Goal: Transaction & Acquisition: Book appointment/travel/reservation

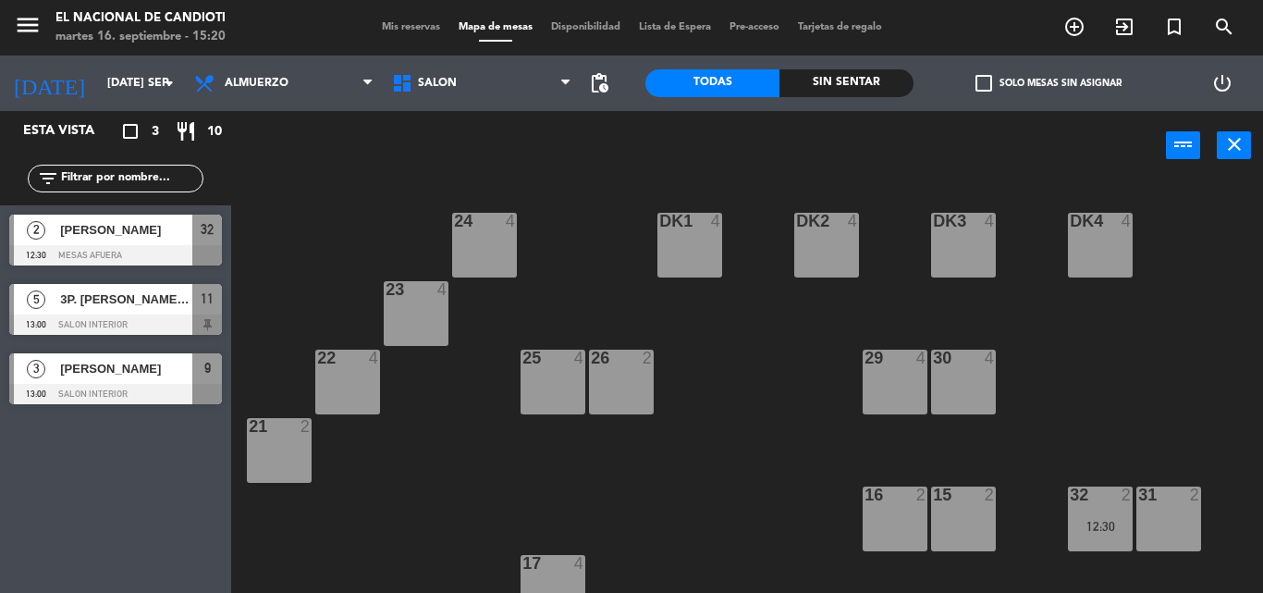
click at [98, 84] on input "[DATE] sep." at bounding box center [176, 83] width 156 height 31
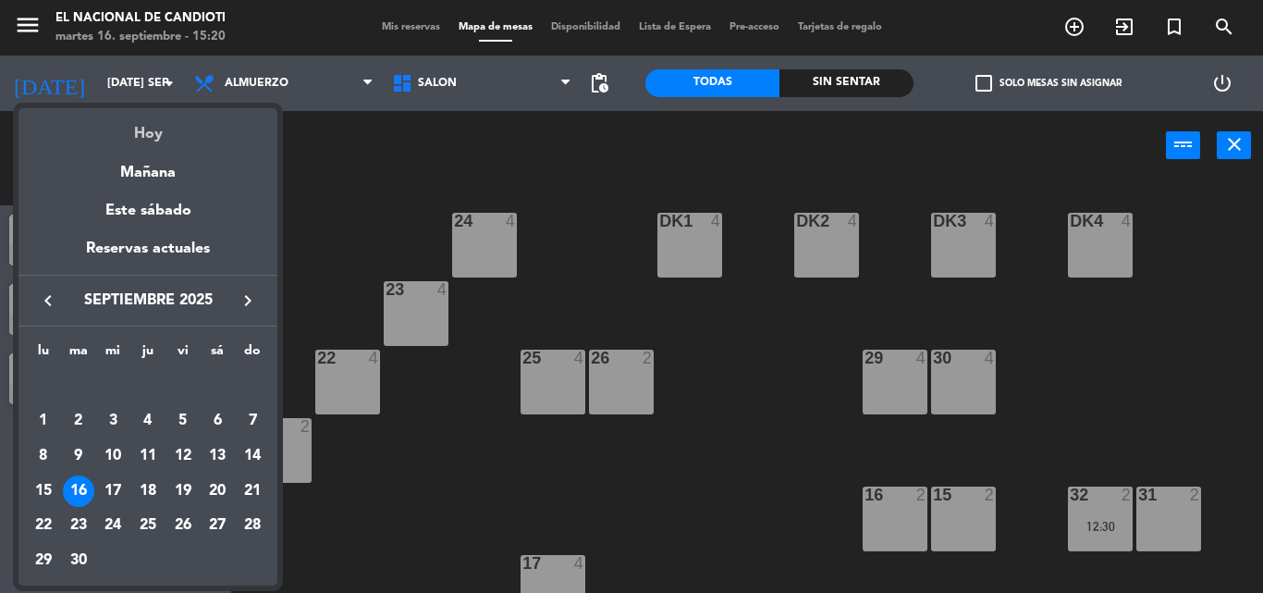
click at [142, 129] on div "Hoy" at bounding box center [147, 127] width 259 height 38
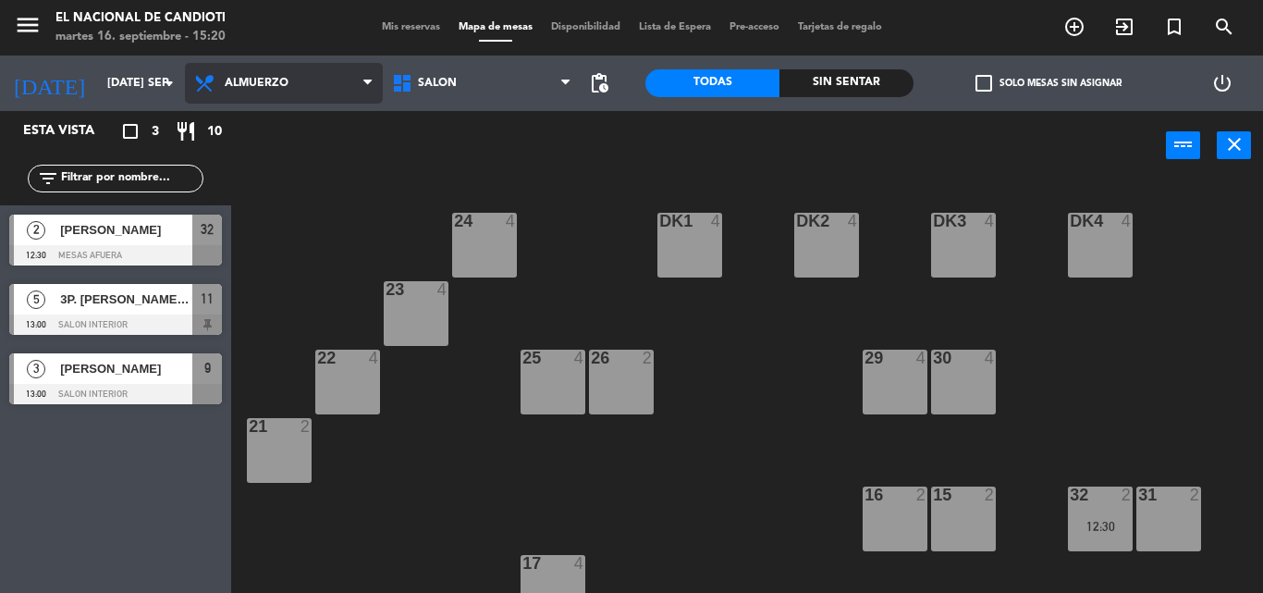
drag, startPoint x: 241, startPoint y: 89, endPoint x: 239, endPoint y: 133, distance: 44.5
click at [241, 90] on span "Almuerzo" at bounding box center [284, 83] width 198 height 41
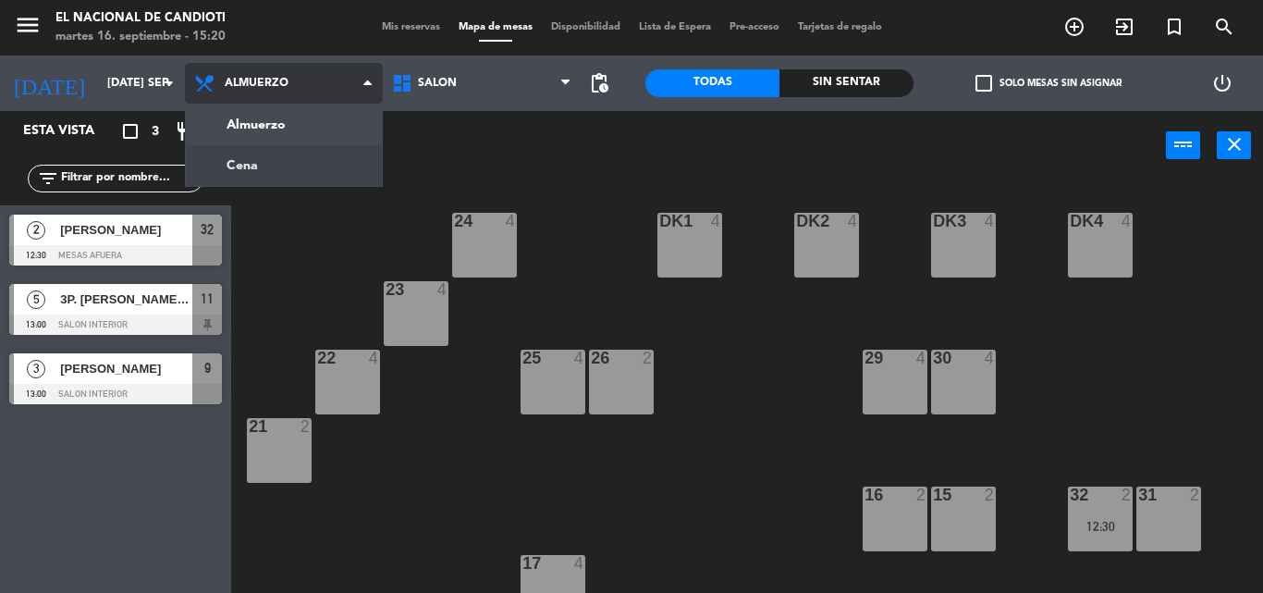
click at [243, 167] on ng-component "menu El Nacional de Candioti martes 16. septiembre - 15:20 Mis reservas Mapa de…" at bounding box center [631, 296] width 1263 height 593
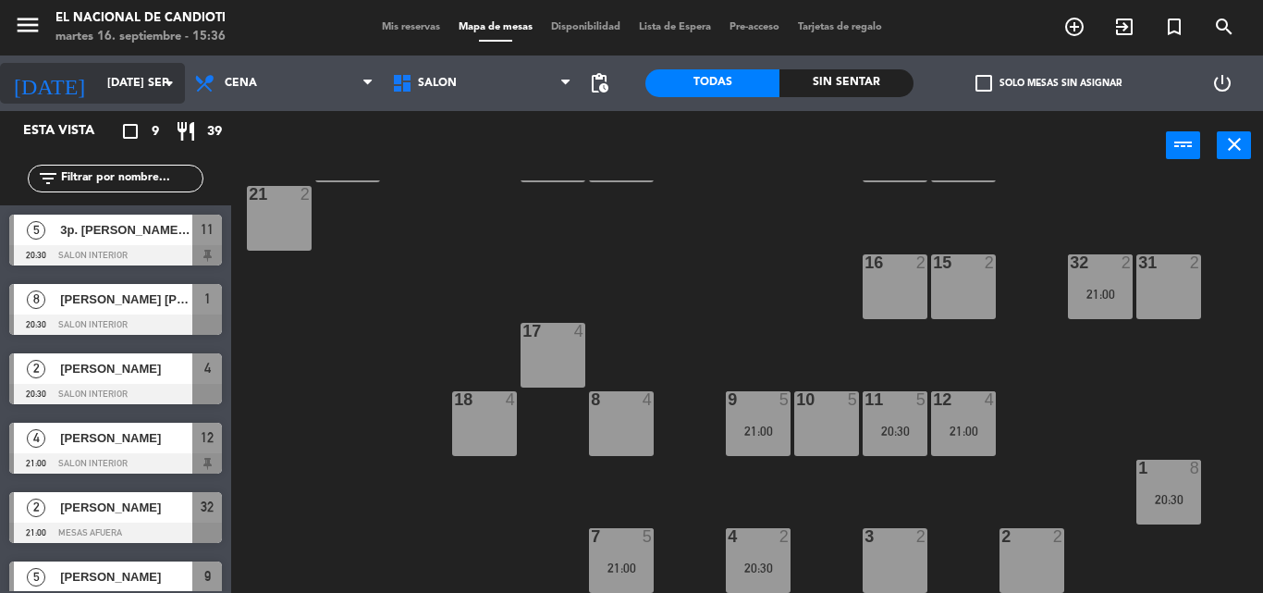
click at [124, 87] on input "[DATE] sep." at bounding box center [176, 83] width 156 height 31
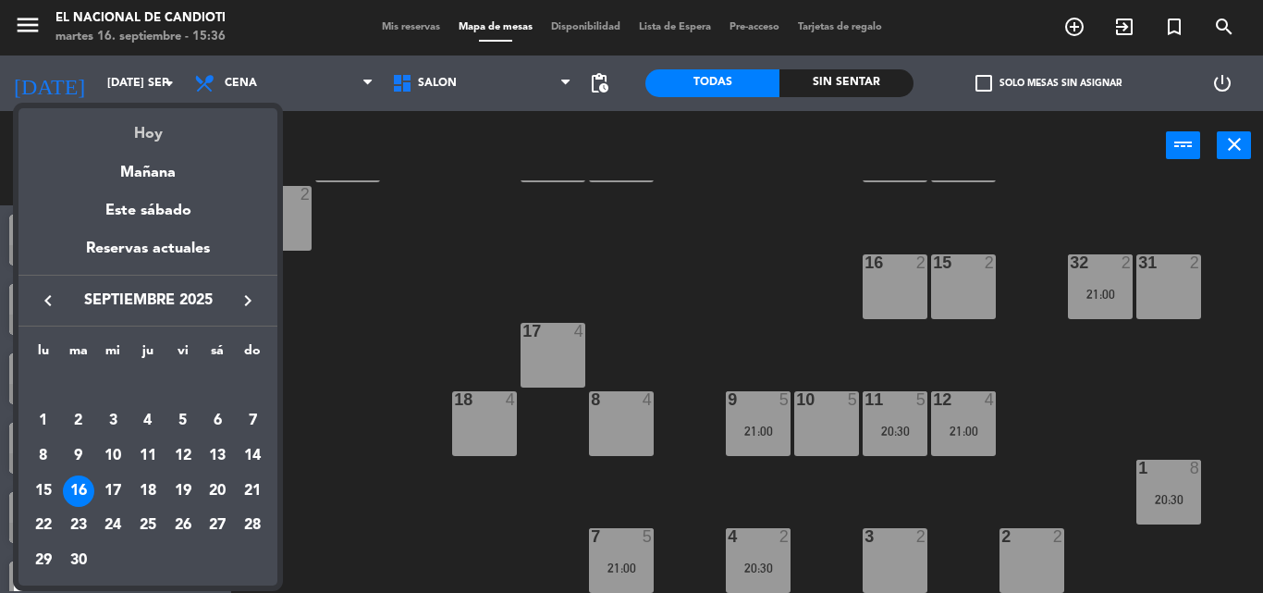
click at [142, 133] on div "Hoy" at bounding box center [147, 127] width 259 height 38
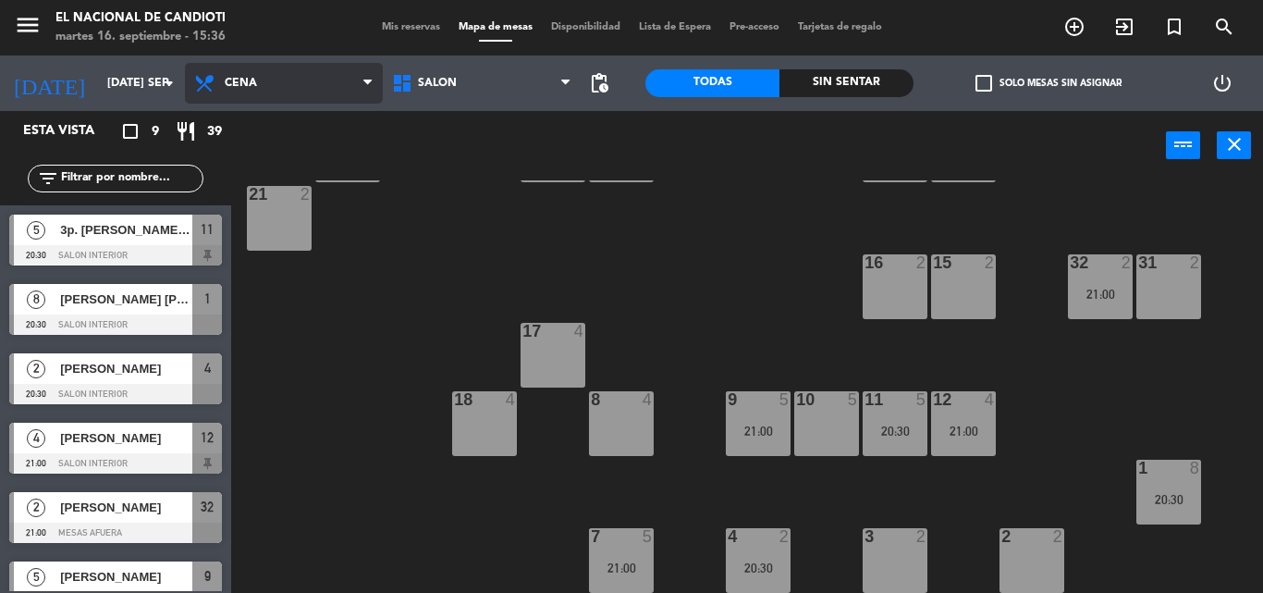
click at [227, 84] on span "Cena" at bounding box center [241, 83] width 32 height 13
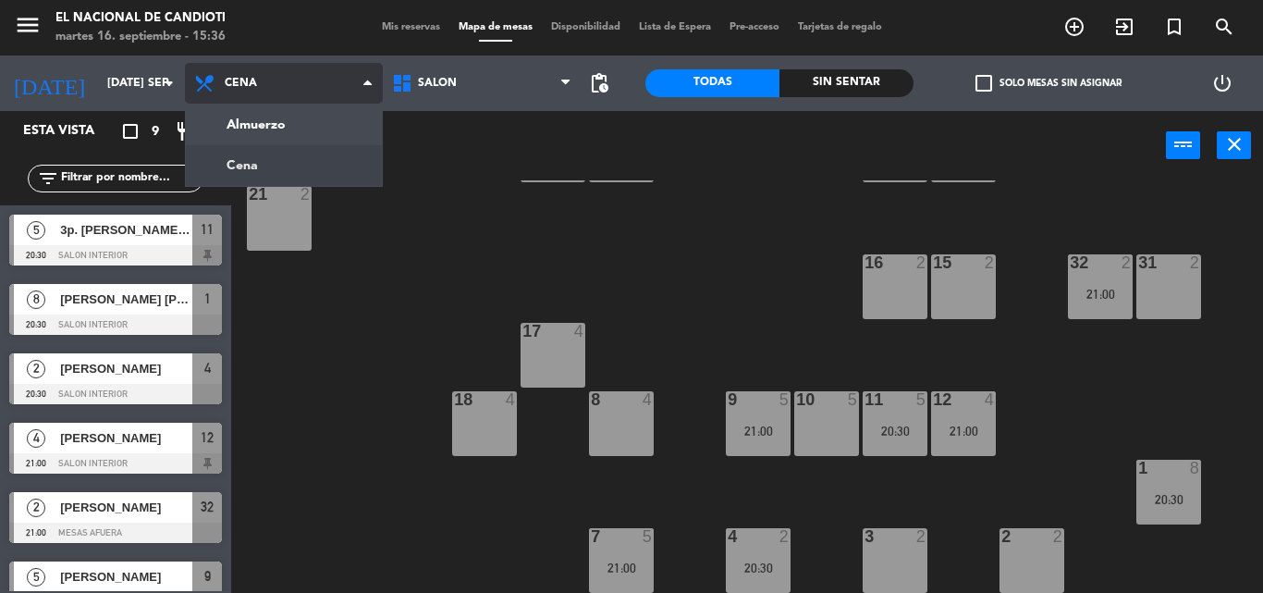
click at [227, 84] on span "Cena" at bounding box center [241, 83] width 32 height 13
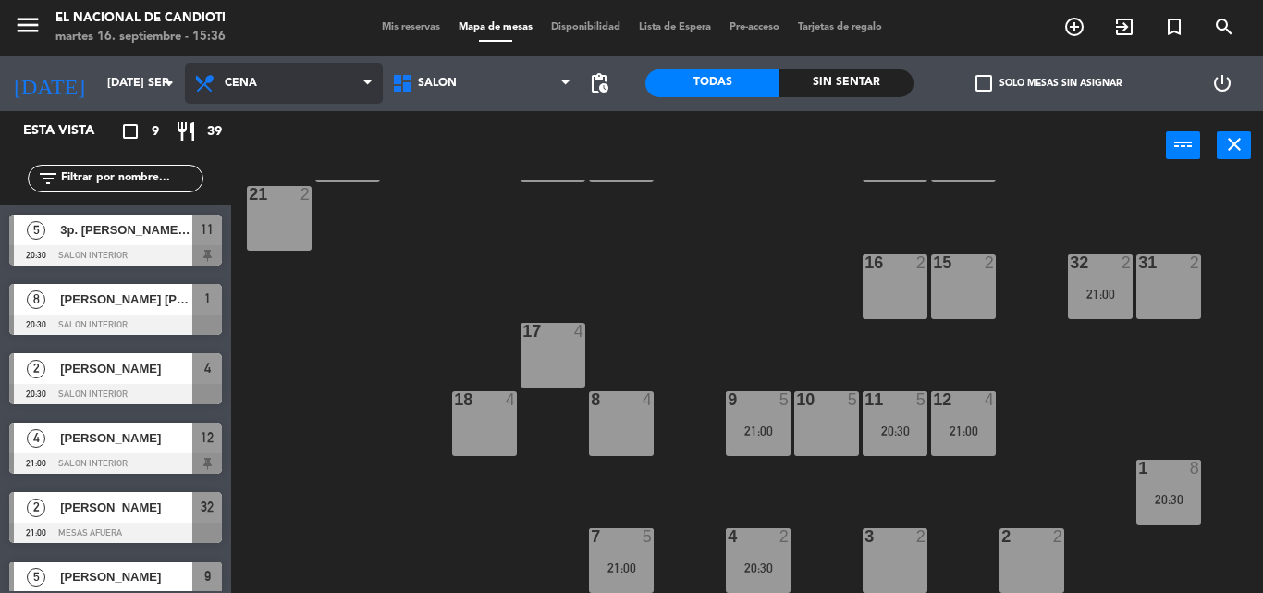
click at [253, 83] on span "Cena" at bounding box center [241, 83] width 32 height 13
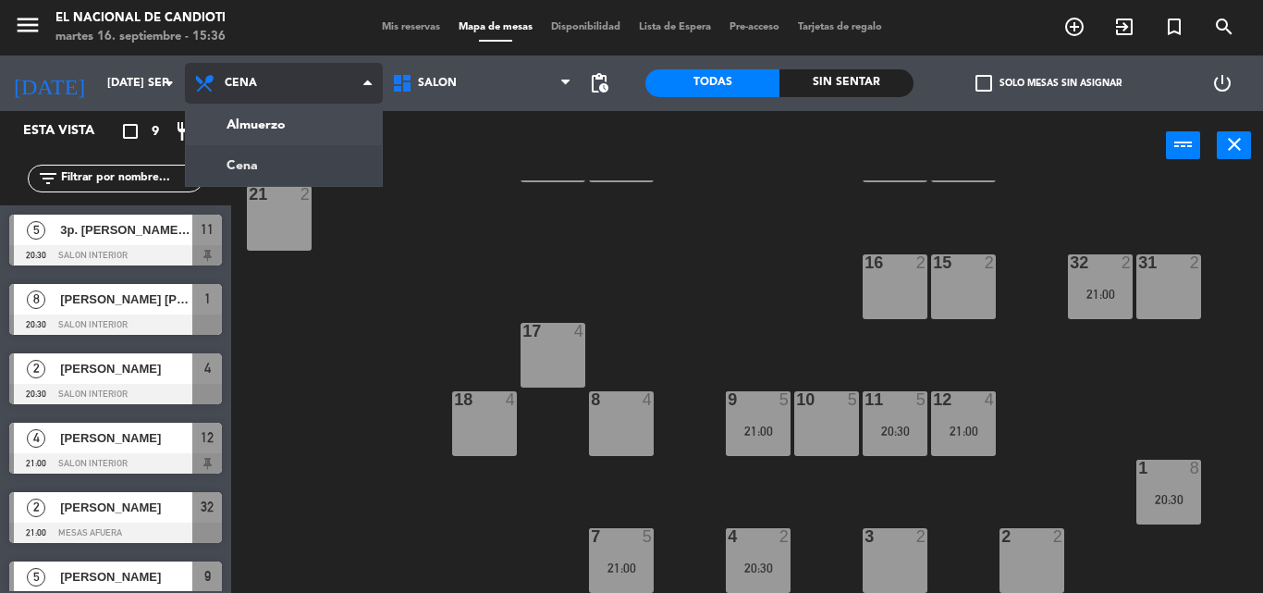
click at [271, 170] on ng-component "menu El Nacional de Candioti martes 16. septiembre - 15:36 Mis reservas Mapa de…" at bounding box center [631, 296] width 1263 height 593
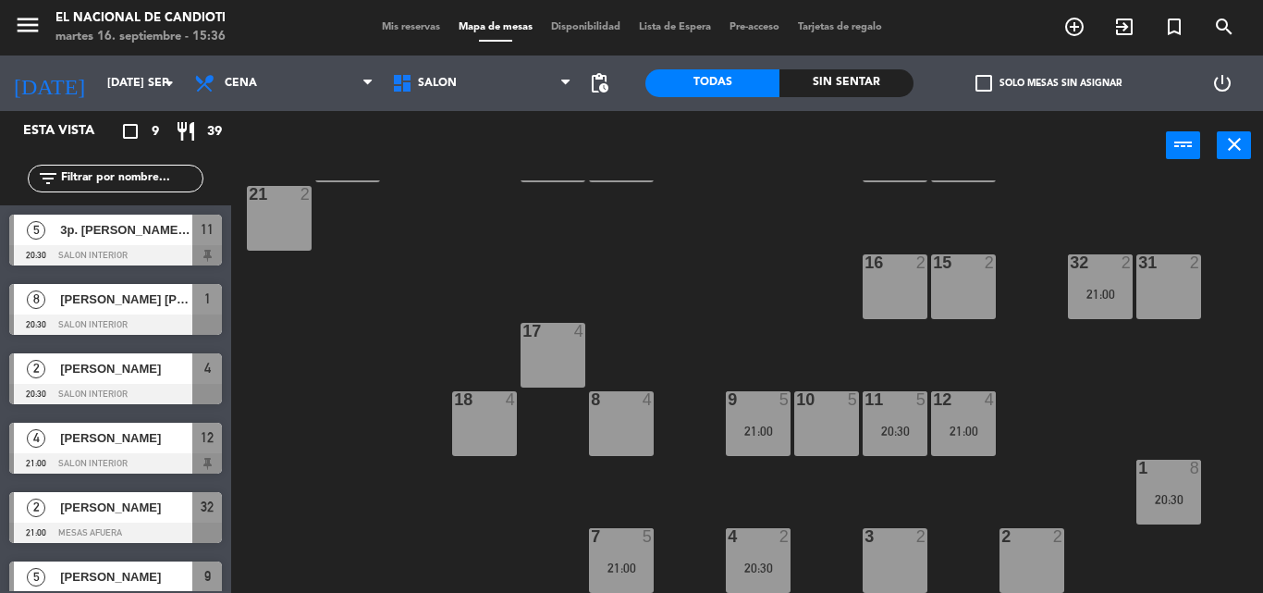
click at [677, 325] on div "24 4 DK1 4 DK2 4 DK3 4 DK4 4 23 4 22 4 25 4 26 2 30 block 4 21:00 29 block 4 21…" at bounding box center [753, 386] width 1019 height 412
click at [1034, 574] on div "2 2" at bounding box center [1032, 560] width 65 height 65
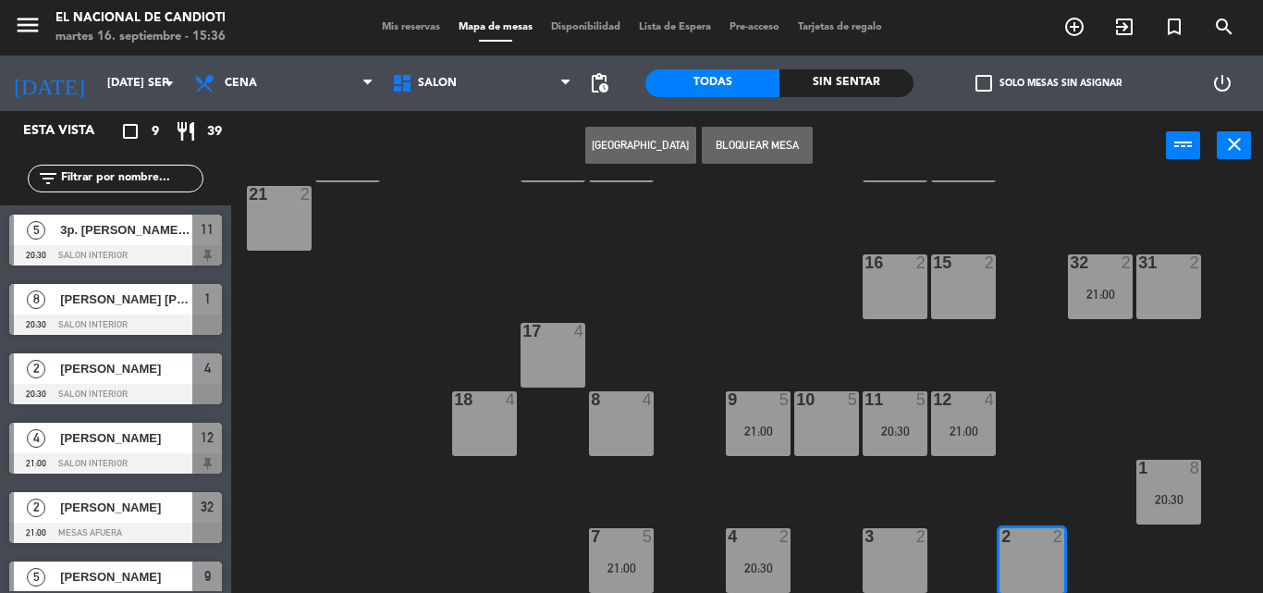
click at [662, 144] on button "[GEOGRAPHIC_DATA]" at bounding box center [640, 145] width 111 height 37
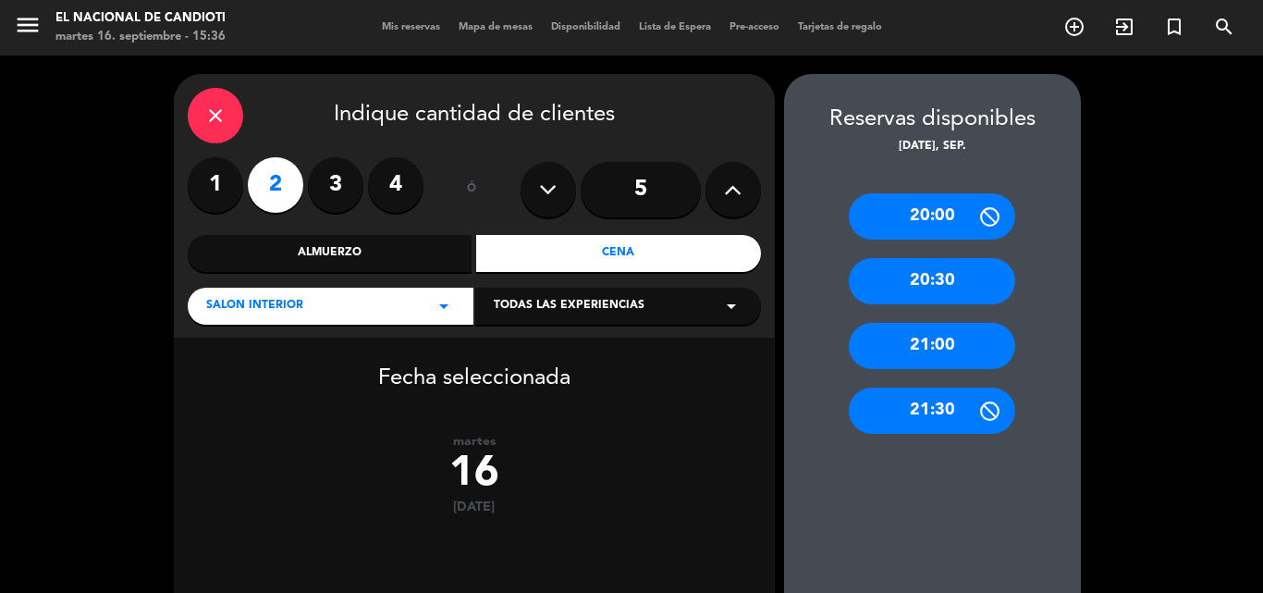
click at [964, 277] on div "20:30" at bounding box center [932, 281] width 166 height 46
click at [0, 0] on div at bounding box center [0, 0] width 0 height 0
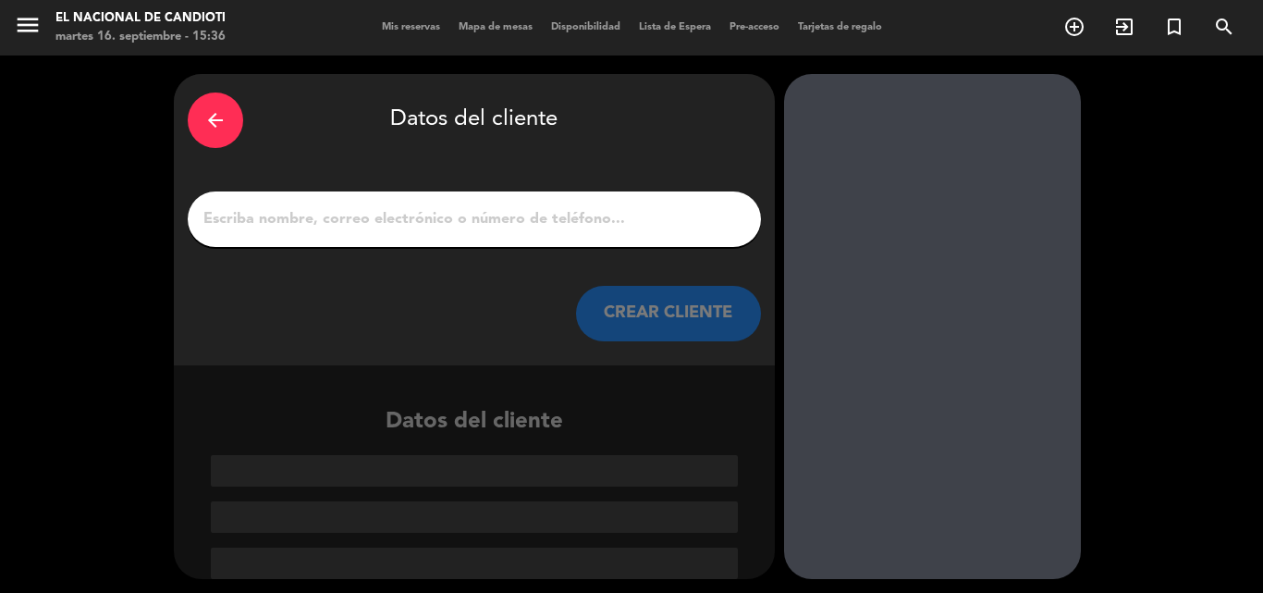
click at [609, 216] on input "1" at bounding box center [475, 219] width 546 height 26
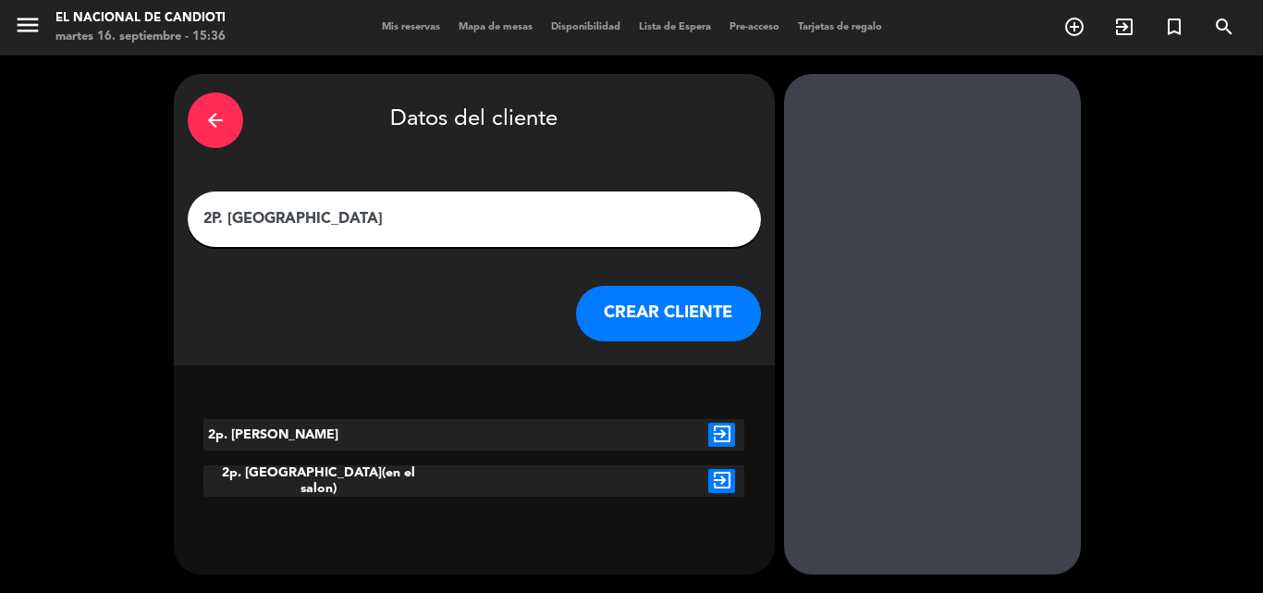
type input "2P. [GEOGRAPHIC_DATA]"
click at [699, 340] on button "CREAR CLIENTE" at bounding box center [668, 313] width 185 height 55
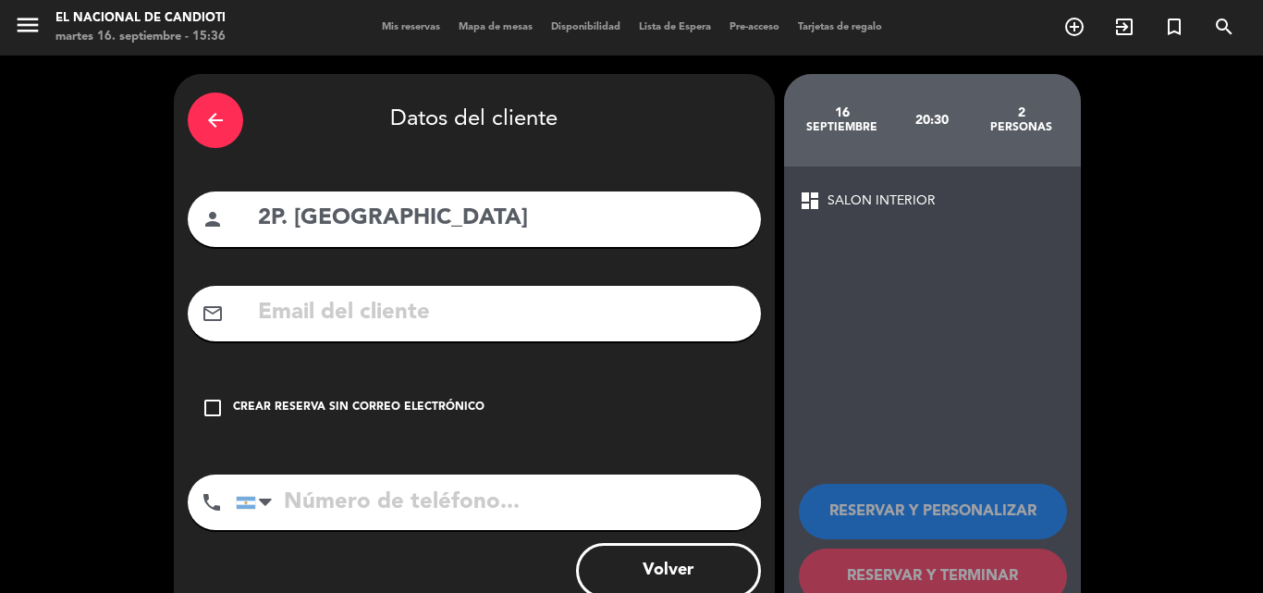
click at [460, 404] on div "Crear reserva sin correo electrónico" at bounding box center [359, 408] width 252 height 18
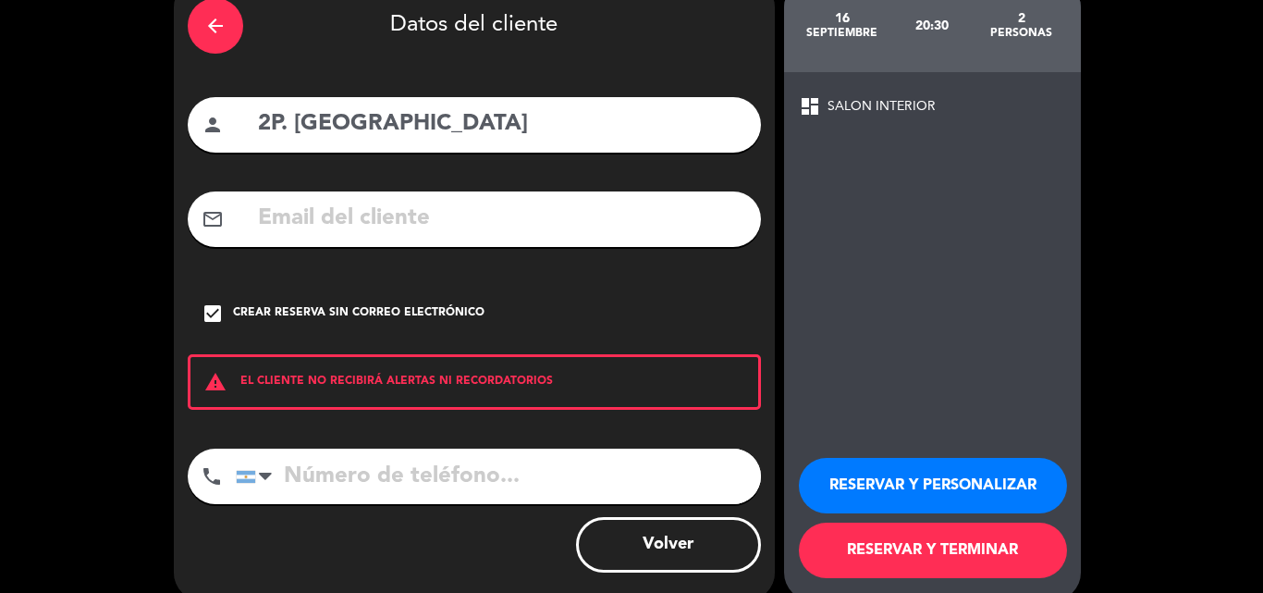
scroll to position [120, 0]
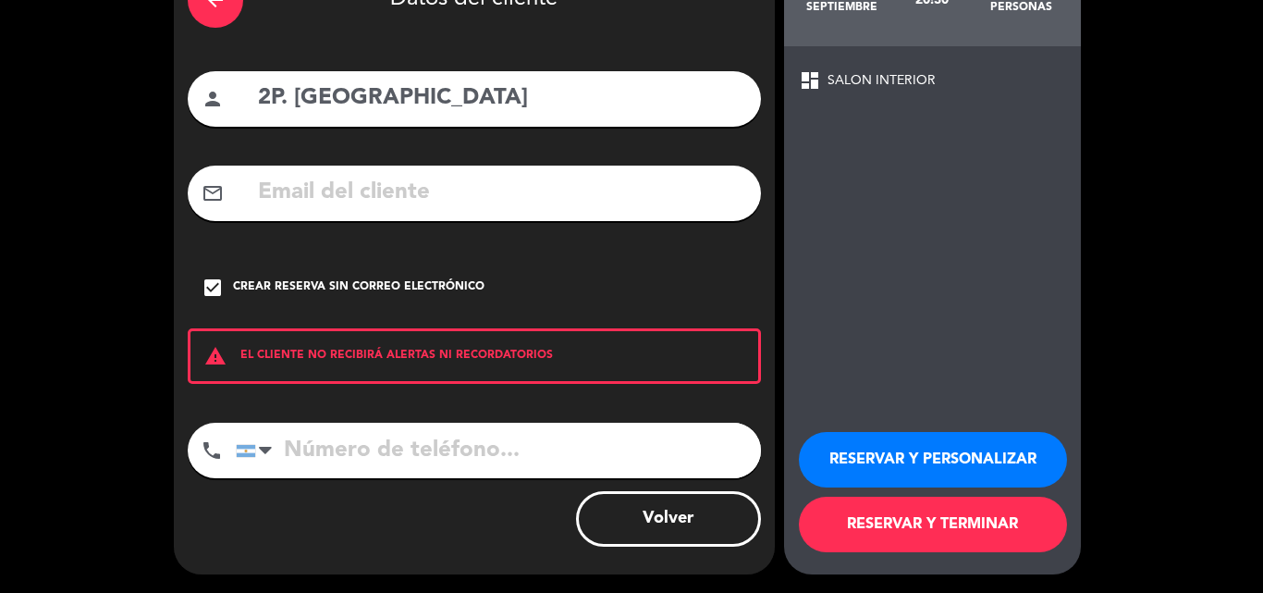
click at [878, 518] on button "RESERVAR Y TERMINAR" at bounding box center [933, 524] width 268 height 55
click at [878, 518] on div "16 septiembre 20:30 2 personas dashboard SALON INTERIOR RESERVAR Y PERSONALIZAR…" at bounding box center [932, 264] width 297 height 620
